Goal: Find specific page/section: Find specific page/section

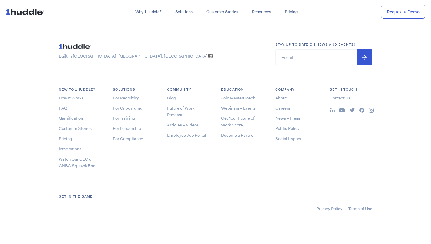
scroll to position [3059, 0]
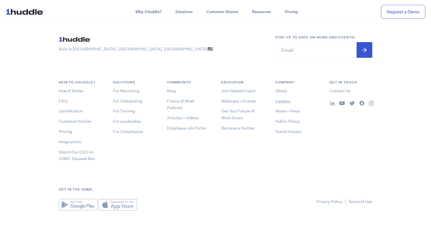
click at [282, 101] on link "Careers" at bounding box center [282, 101] width 15 height 6
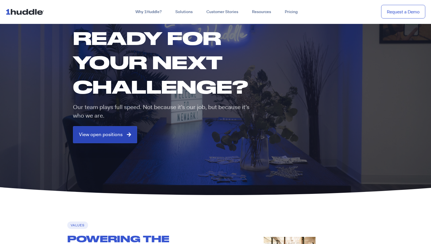
click at [110, 135] on span "View open positions" at bounding box center [101, 134] width 44 height 5
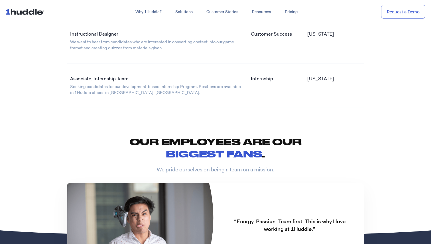
scroll to position [1214, 0]
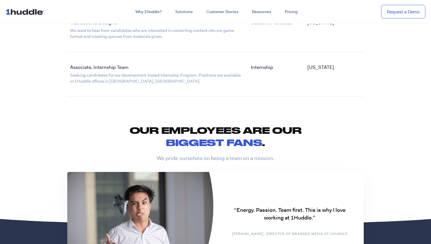
click at [87, 67] on link "Associate, Internship Team" at bounding box center [99, 67] width 58 height 6
